Goal: Find specific page/section: Find specific page/section

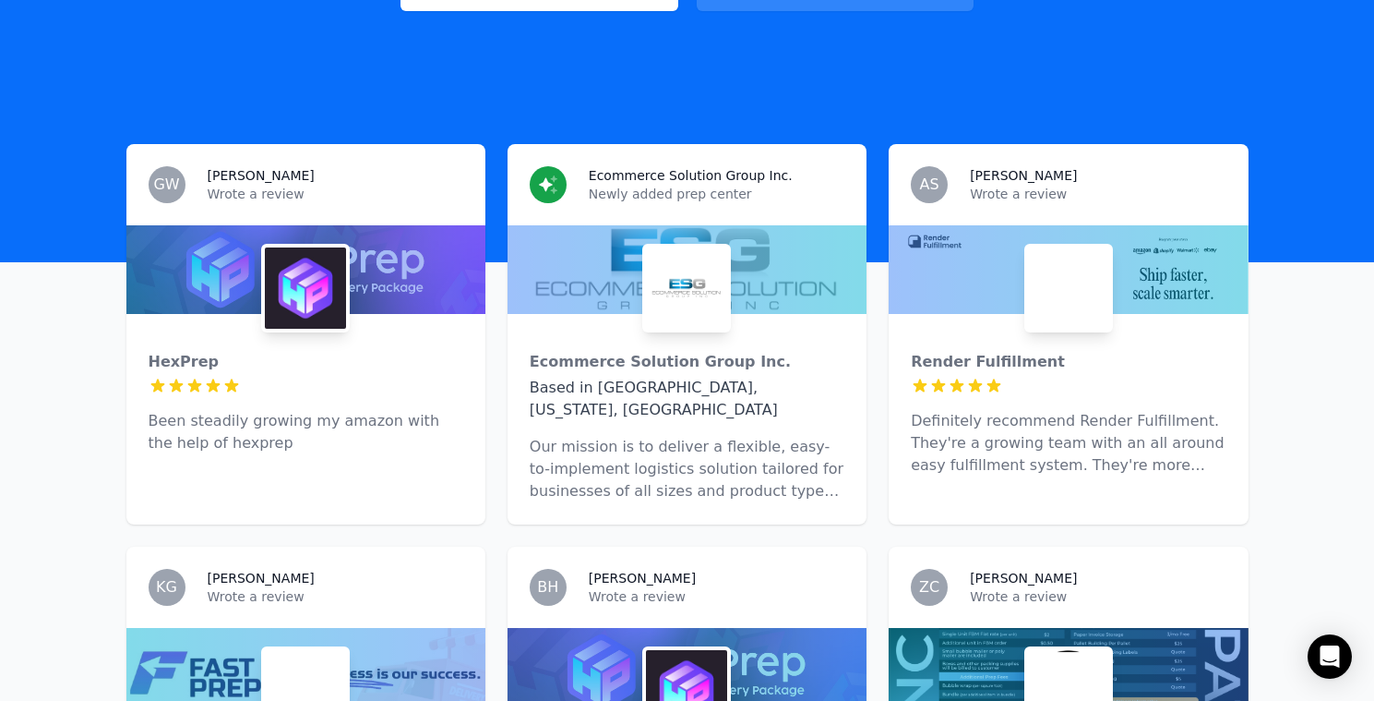
scroll to position [482, 0]
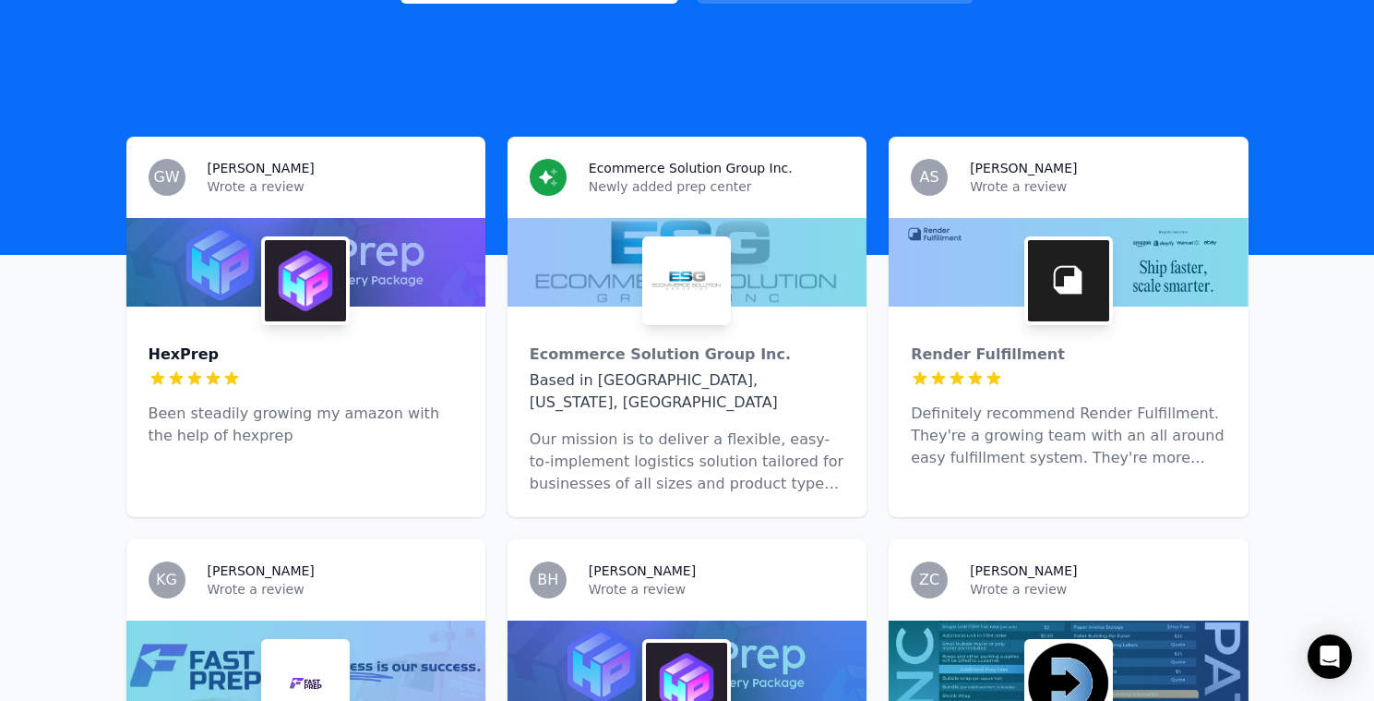
click at [414, 343] on div "HexPrep" at bounding box center [306, 354] width 315 height 22
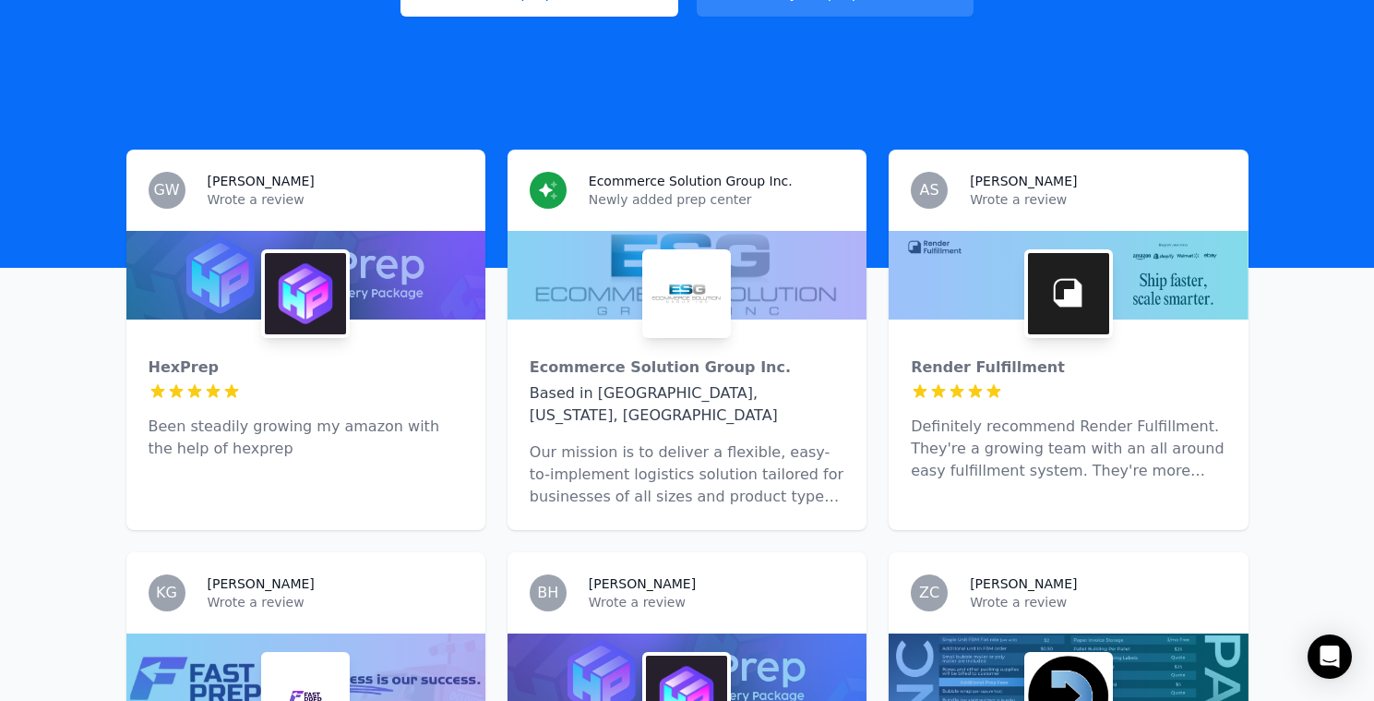
scroll to position [459, 0]
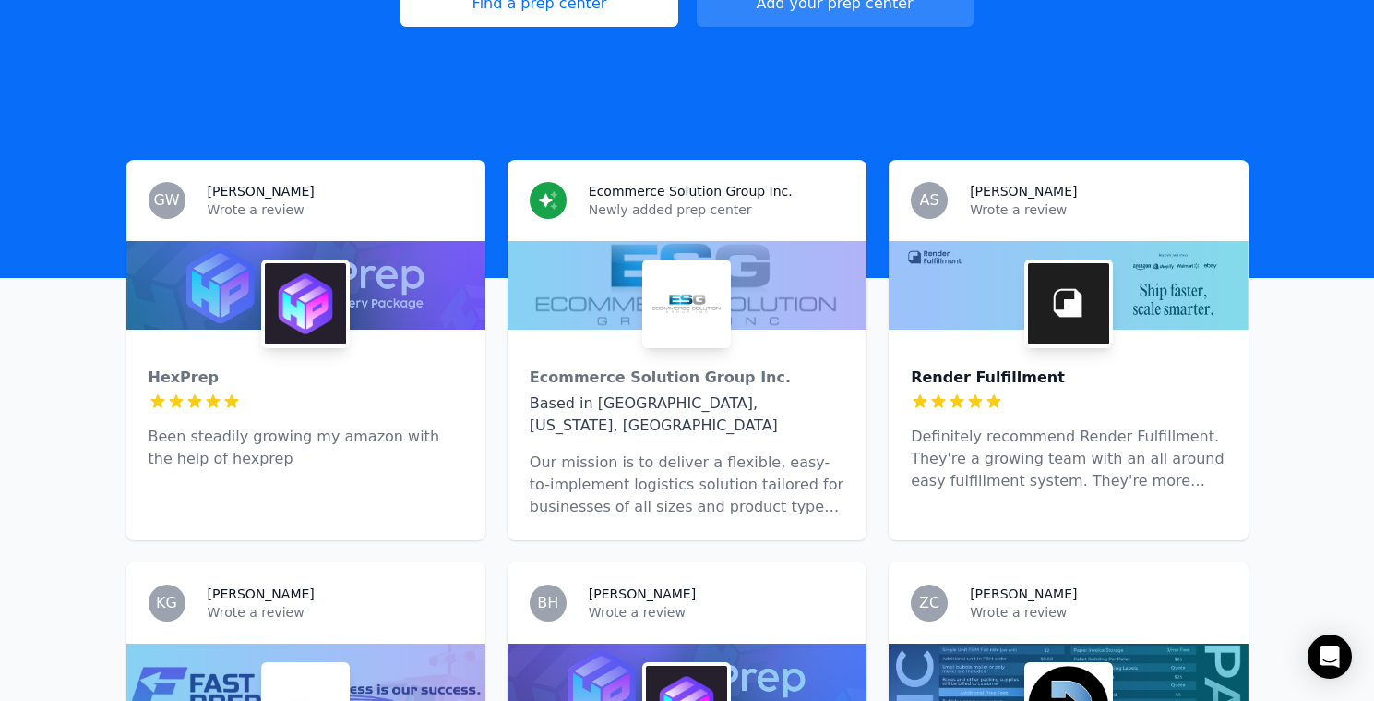
click at [1197, 366] on div "Render Fulfillment" at bounding box center [1068, 377] width 315 height 22
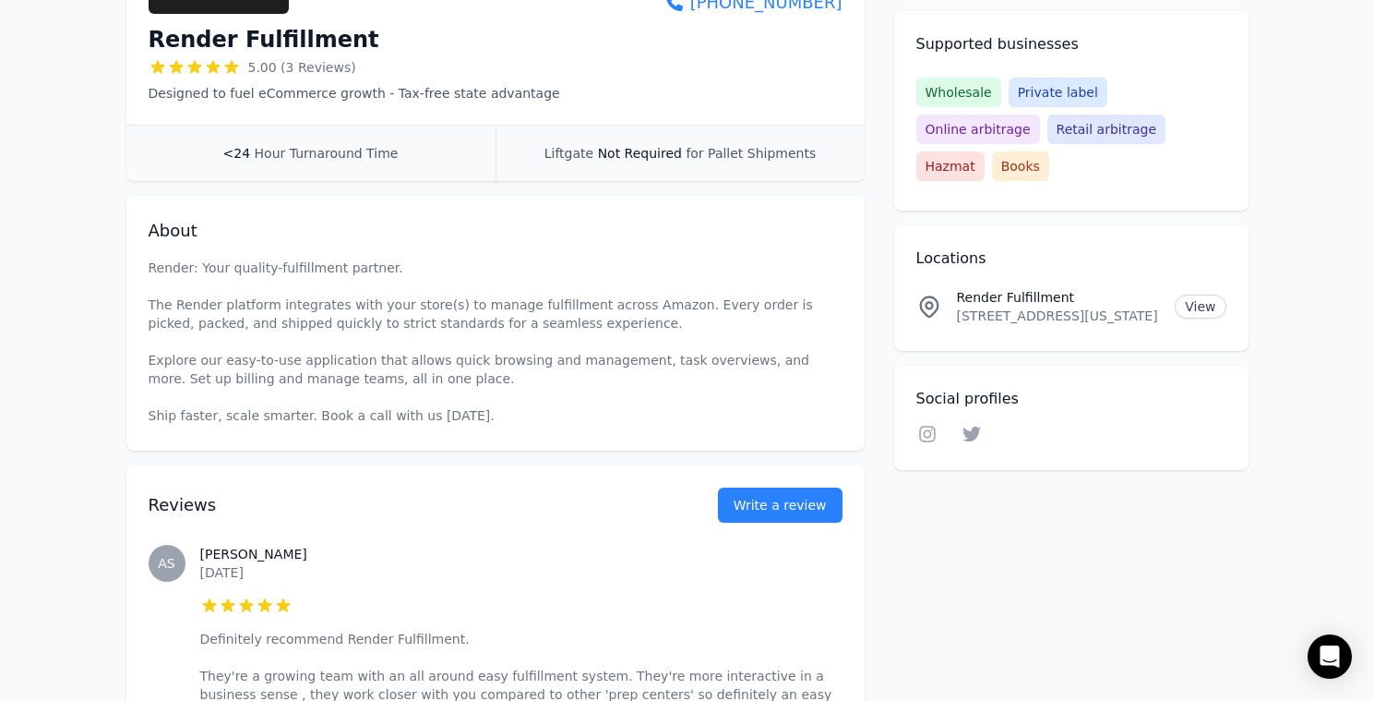
scroll to position [380, 0]
click at [612, 86] on div "Render Fulfillment 5.00 (3 Reviews) Designed to fuel eCommerce growth - Tax-fre…" at bounding box center [496, 24] width 694 height 159
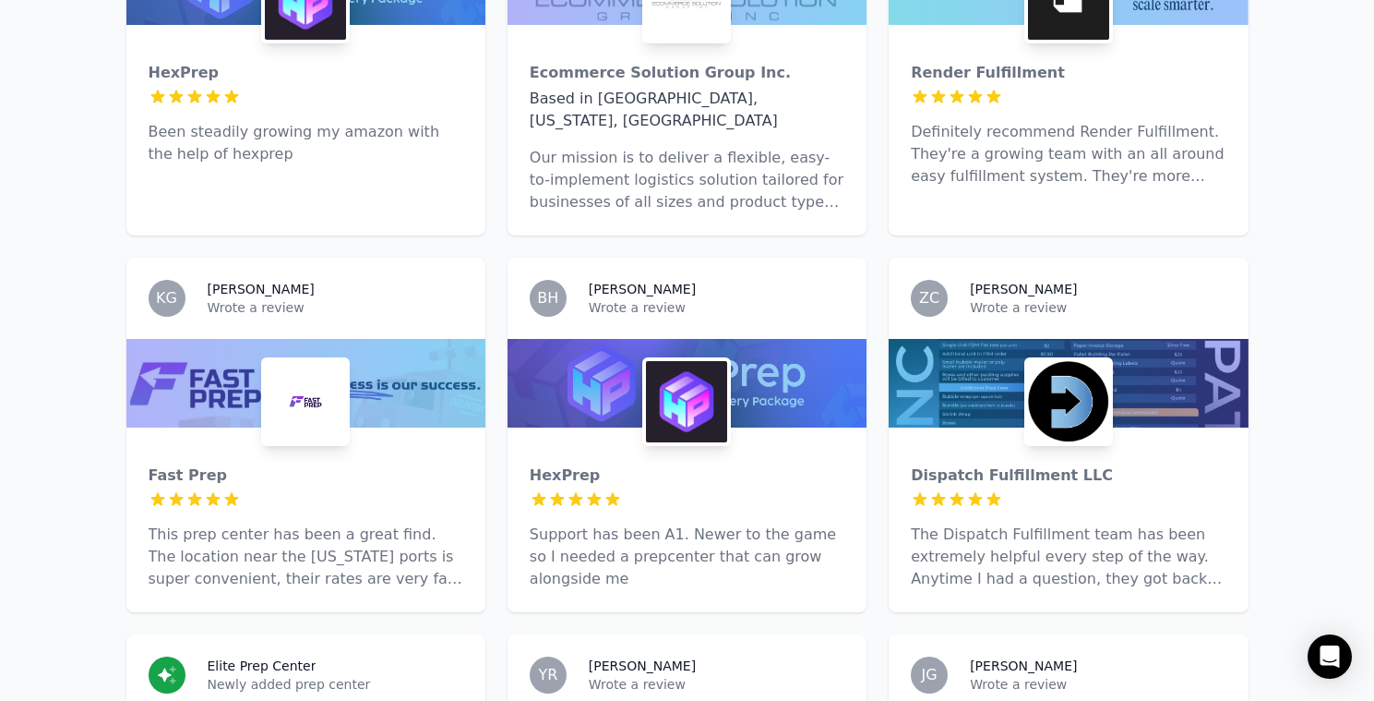
scroll to position [766, 0]
